Goal: Navigation & Orientation: Understand site structure

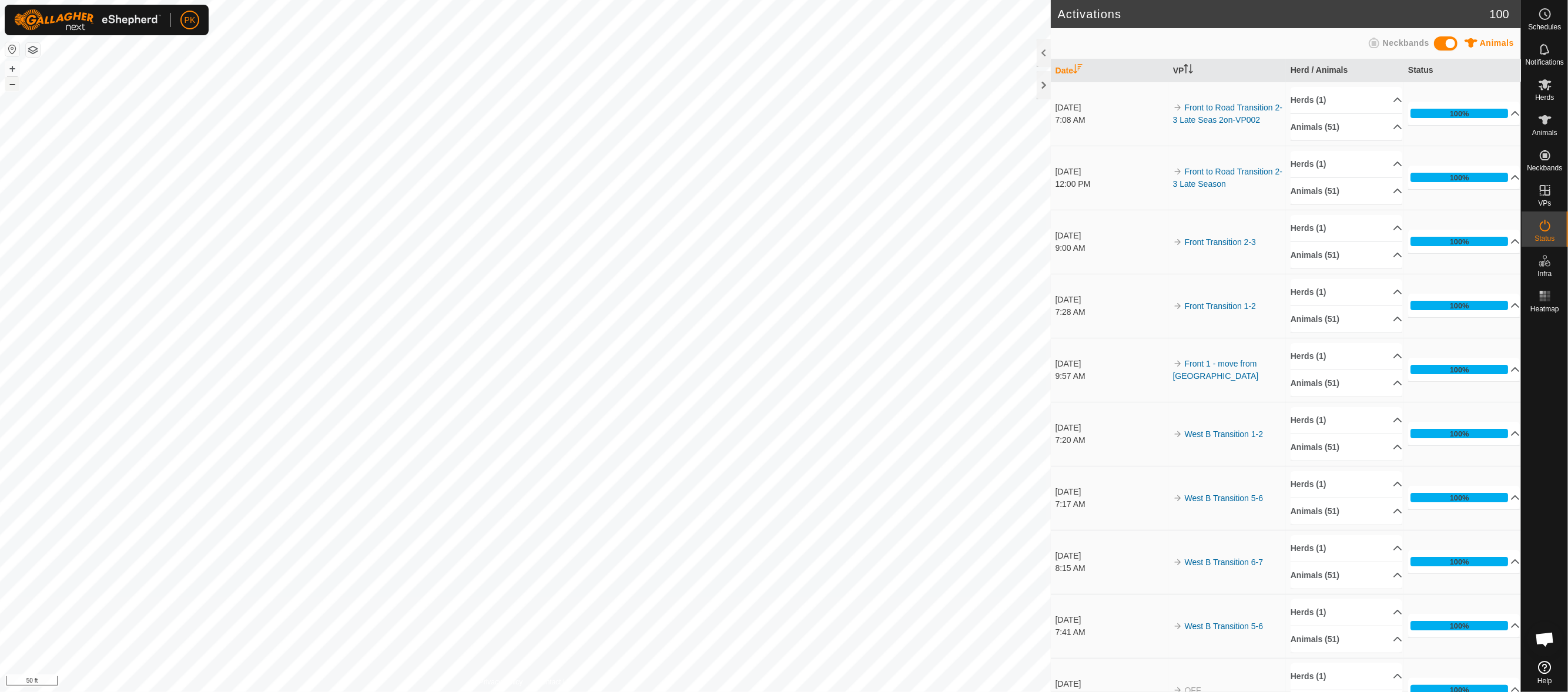
click at [16, 91] on button "–" at bounding box center [12, 84] width 14 height 14
click at [14, 81] on button "–" at bounding box center [12, 84] width 14 height 14
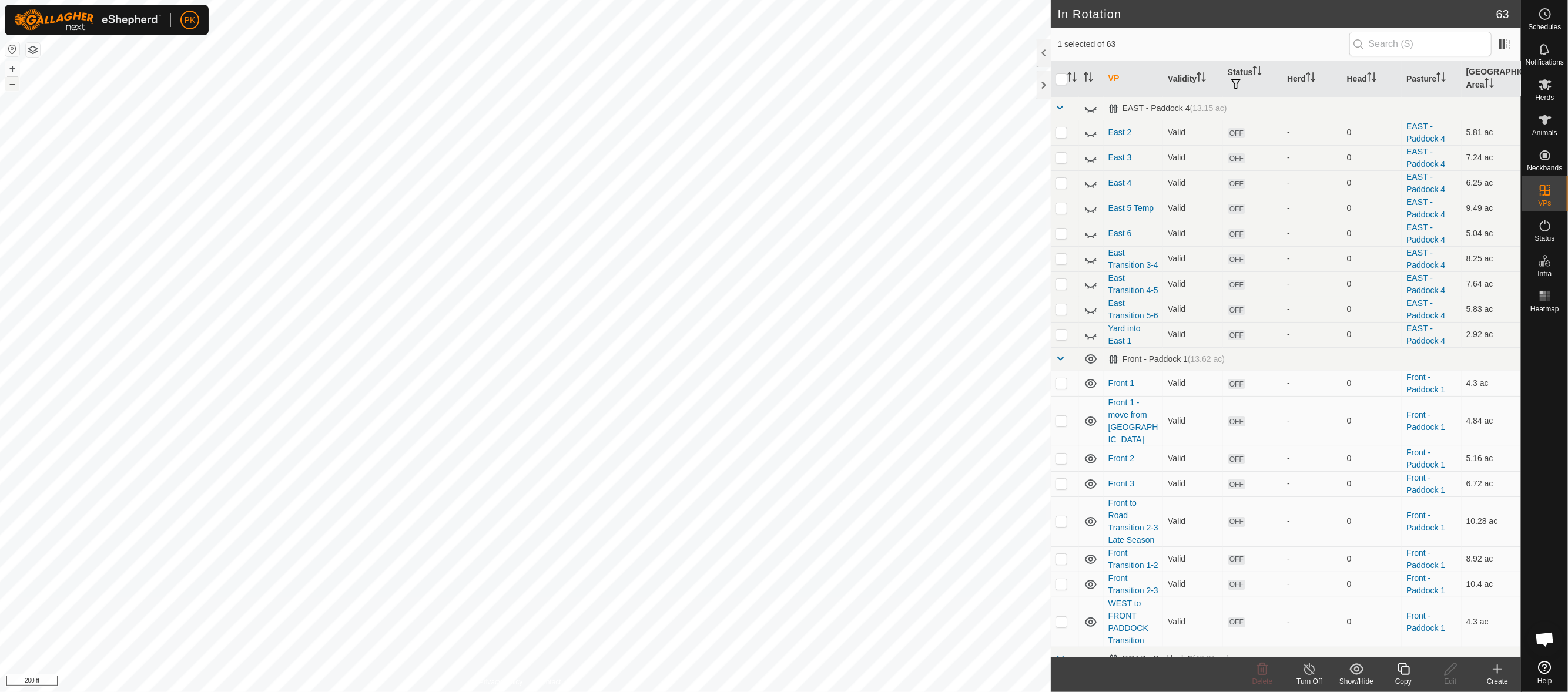
click at [16, 61] on div "+ –" at bounding box center [12, 76] width 16 height 30
click at [12, 71] on button "+" at bounding box center [12, 68] width 14 height 14
click at [12, 86] on button "–" at bounding box center [12, 84] width 14 height 14
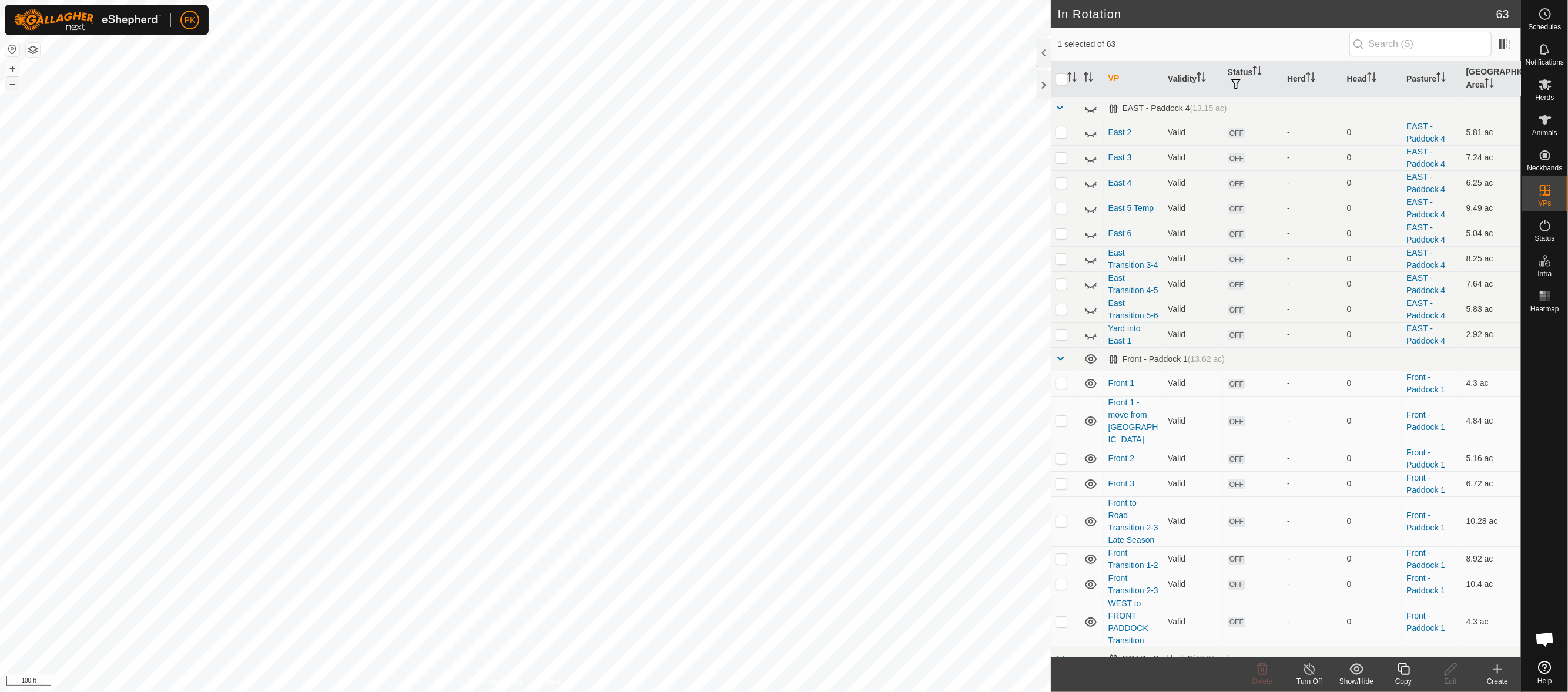
click at [12, 86] on button "–" at bounding box center [12, 84] width 14 height 14
click at [1554, 120] on es-animals-svg-icon at bounding box center [1545, 120] width 21 height 19
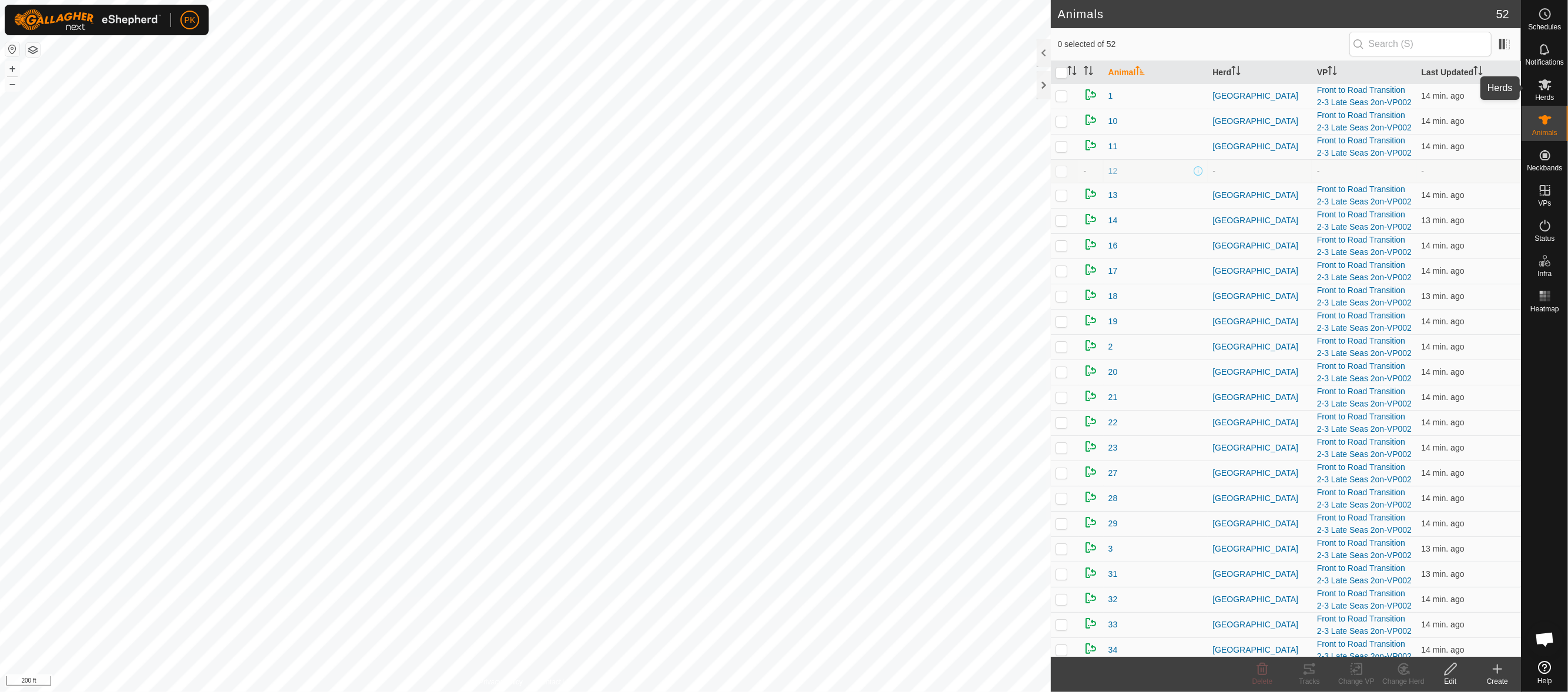
click at [1543, 90] on icon at bounding box center [1545, 85] width 13 height 11
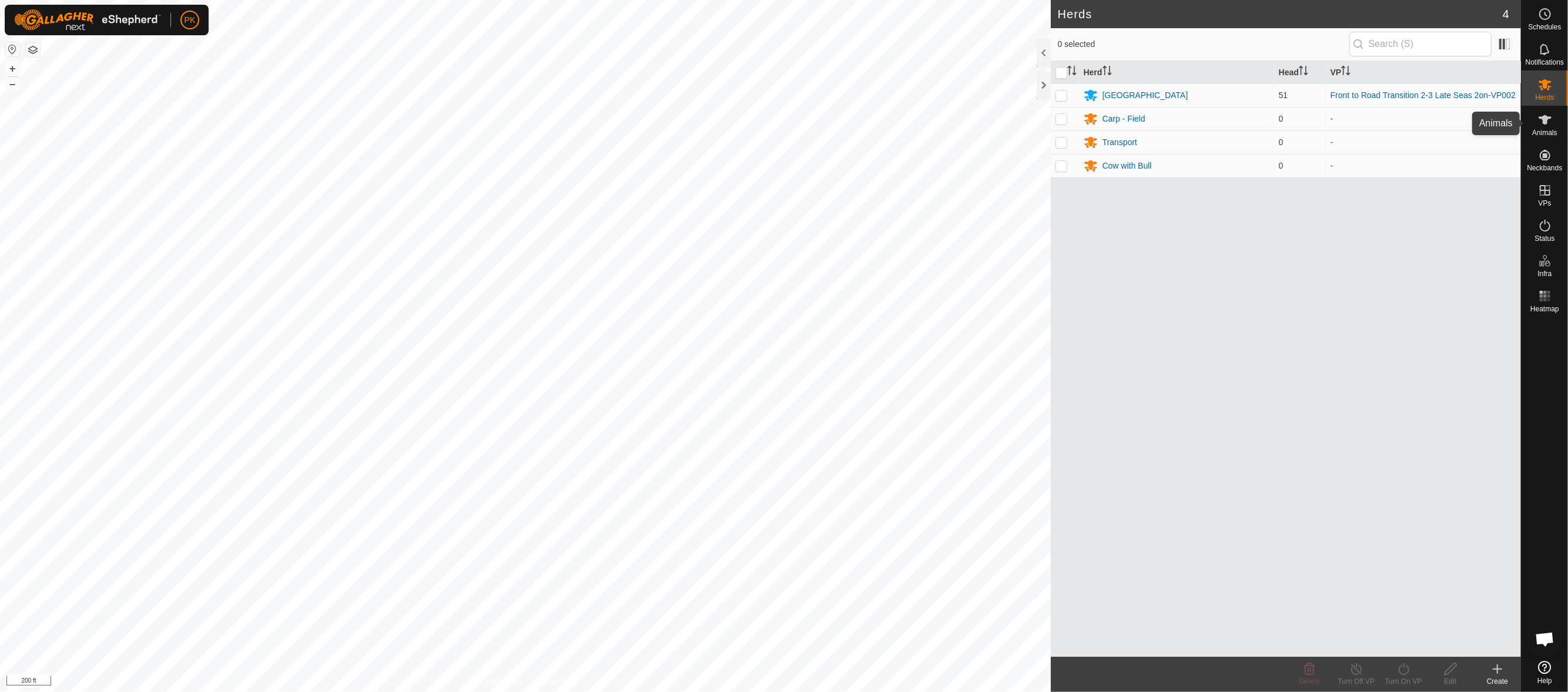
click at [1550, 126] on icon at bounding box center [1545, 120] width 14 height 14
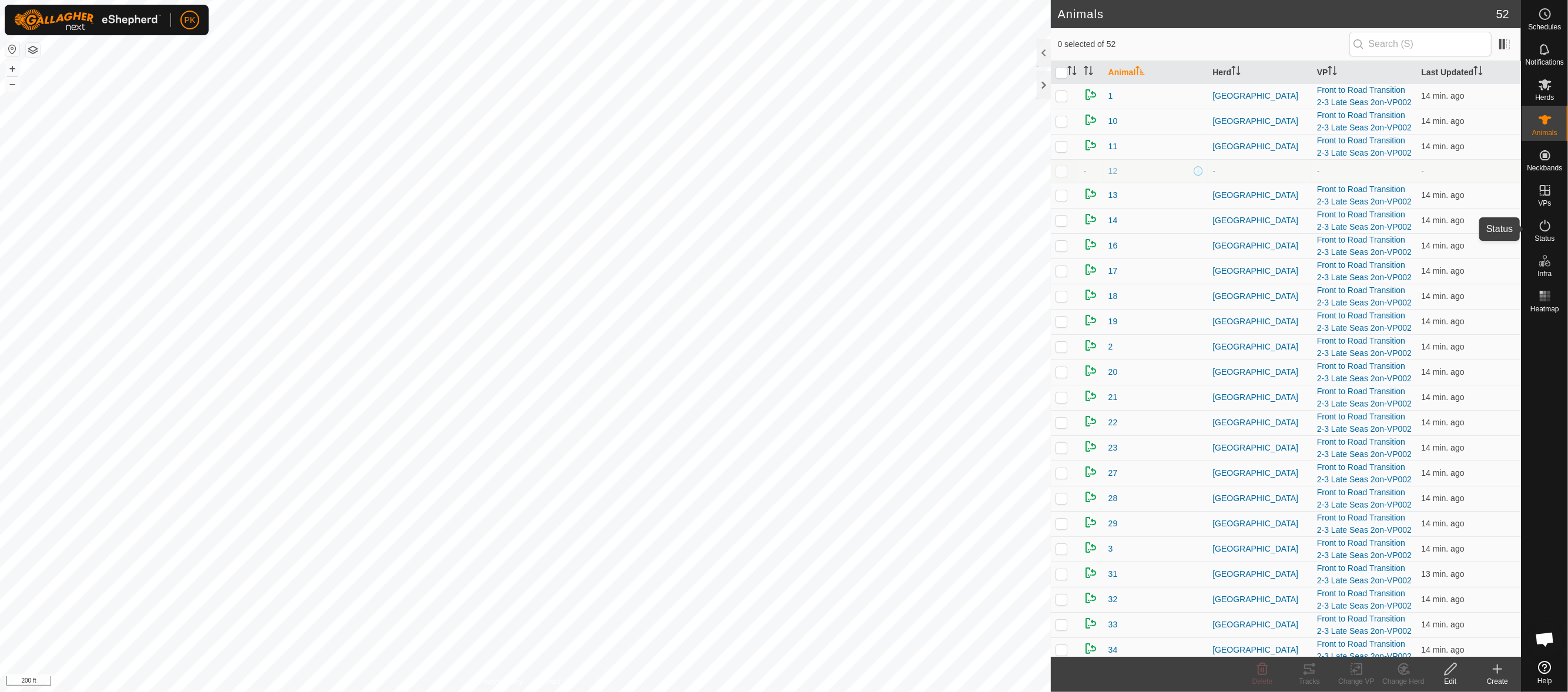
click at [1549, 230] on icon at bounding box center [1545, 225] width 14 height 14
click at [1545, 229] on icon at bounding box center [1545, 225] width 14 height 14
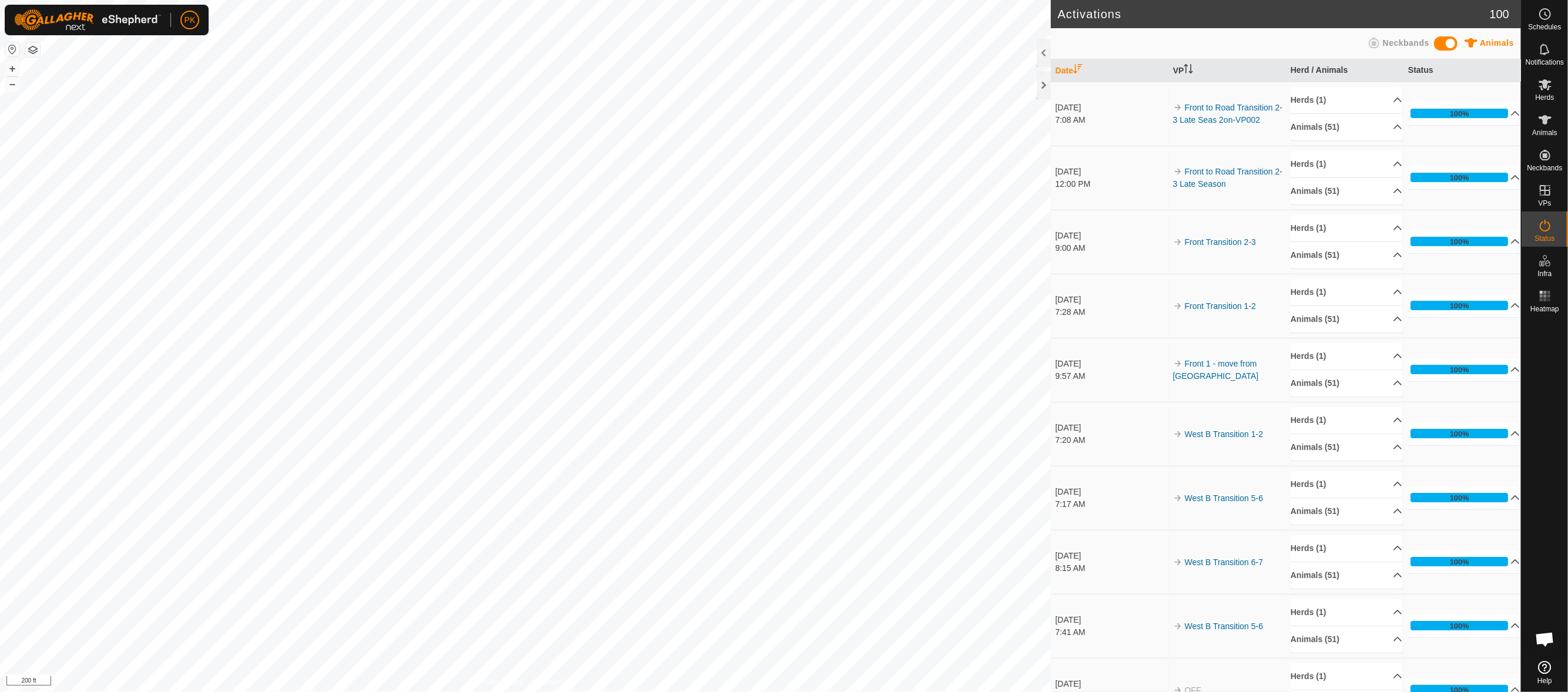
click at [1546, 227] on icon at bounding box center [1545, 225] width 14 height 14
